Goal: Navigation & Orientation: Find specific page/section

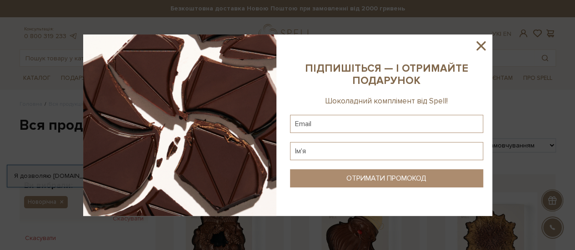
click at [480, 44] on icon at bounding box center [480, 45] width 15 height 15
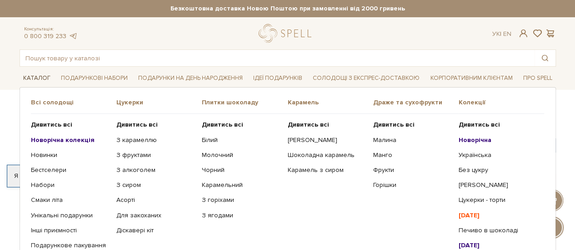
click at [39, 77] on link "Каталог" at bounding box center [37, 78] width 35 height 14
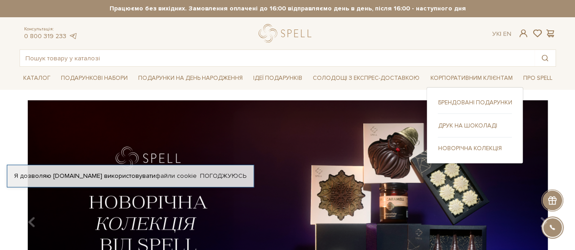
click at [473, 100] on link "Брендовані подарунки" at bounding box center [475, 103] width 74 height 8
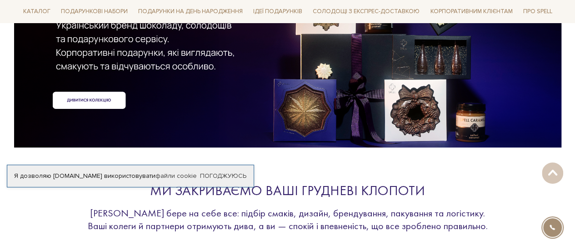
scroll to position [45, 0]
